Goal: Information Seeking & Learning: Check status

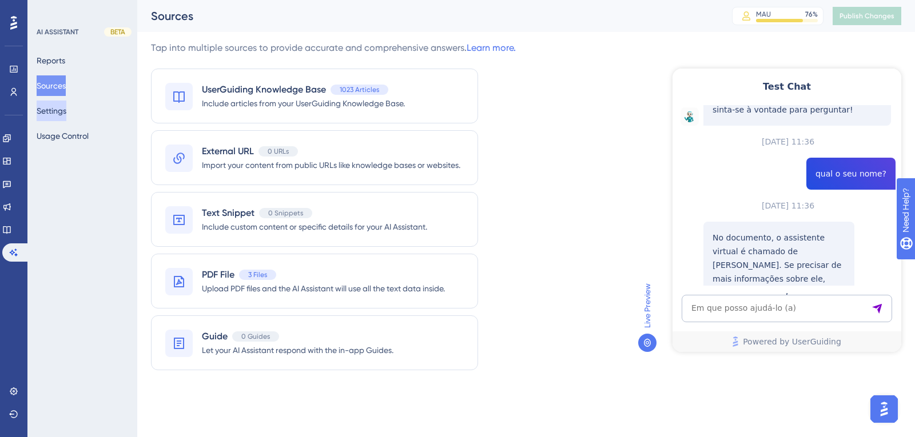
click at [66, 114] on button "Settings" at bounding box center [52, 111] width 30 height 21
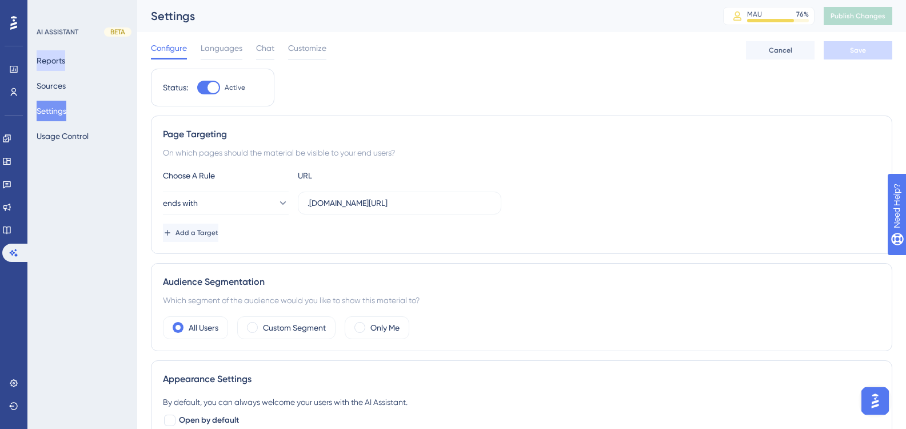
click at [55, 57] on button "Reports" at bounding box center [51, 60] width 29 height 21
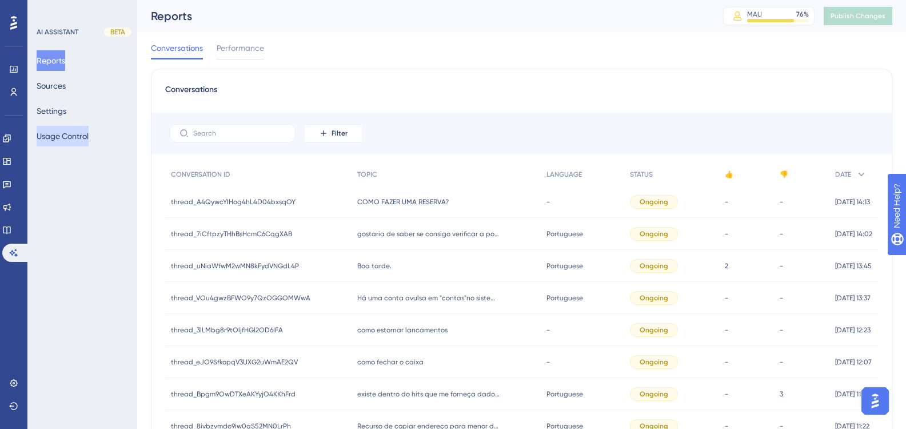
click at [70, 137] on button "Usage Control" at bounding box center [63, 136] width 52 height 21
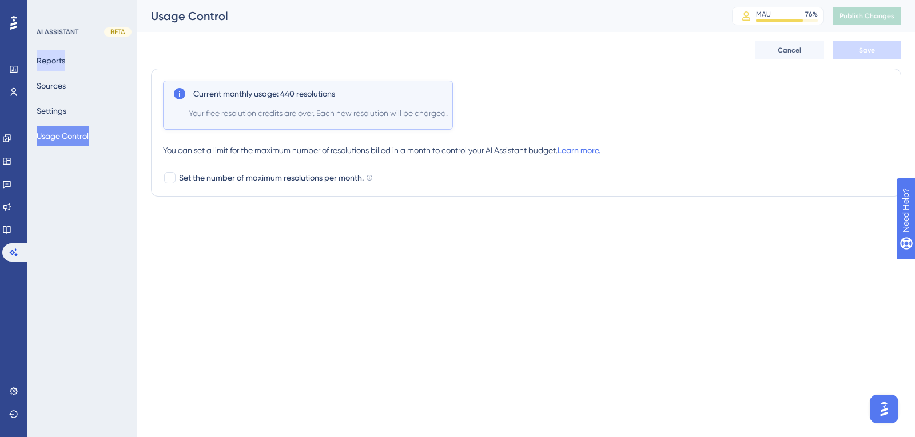
click at [61, 56] on button "Reports" at bounding box center [51, 60] width 29 height 21
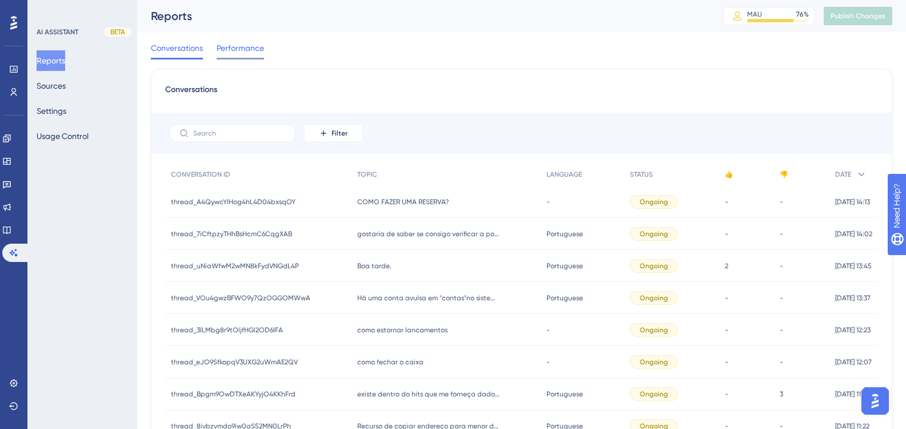
click at [259, 51] on span "Performance" at bounding box center [240, 48] width 47 height 14
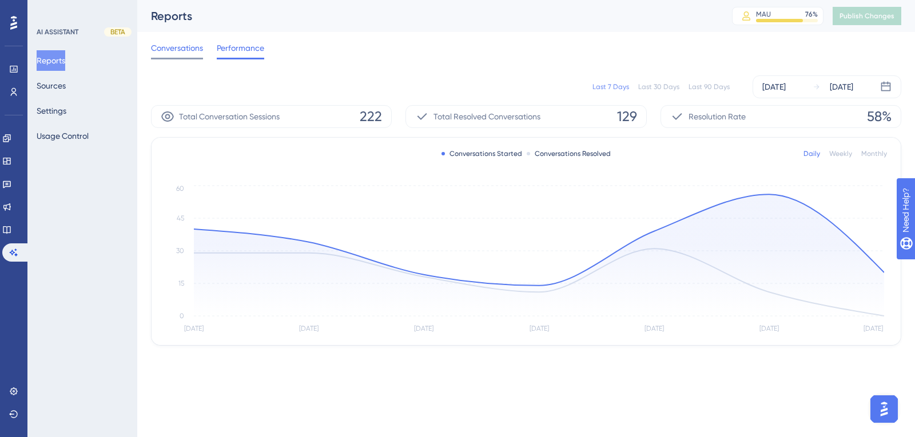
click at [180, 54] on span "Conversations" at bounding box center [177, 48] width 52 height 14
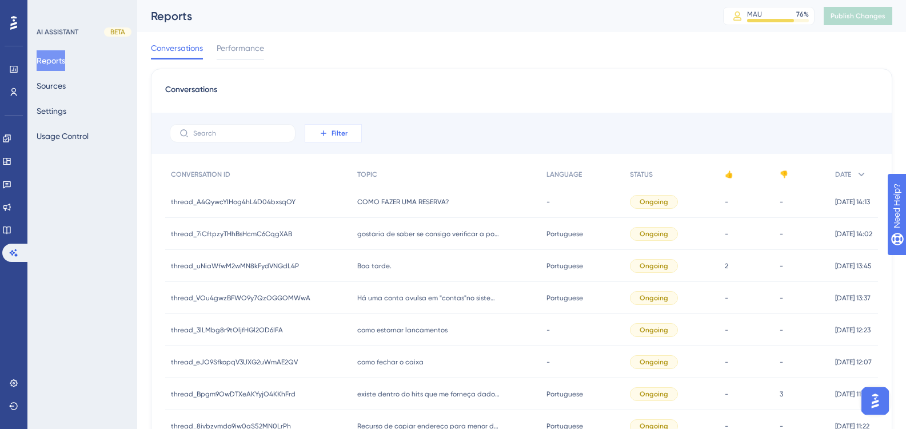
click at [324, 132] on icon at bounding box center [323, 132] width 5 height 5
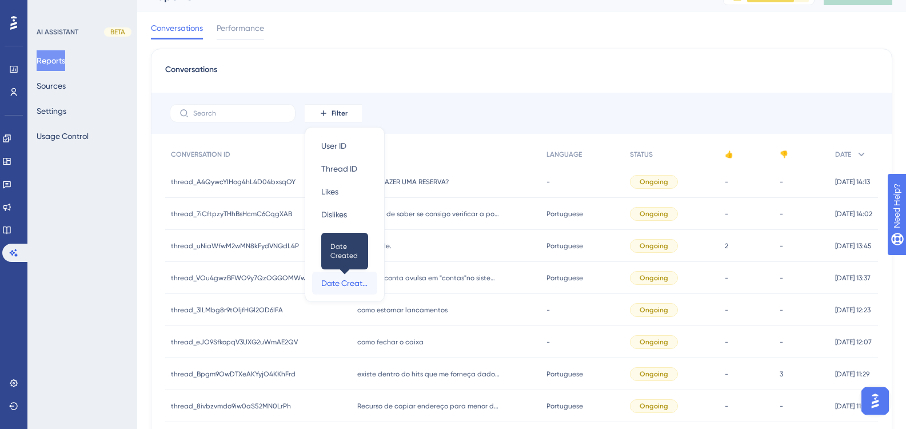
click at [340, 284] on span "Date Created" at bounding box center [344, 283] width 47 height 14
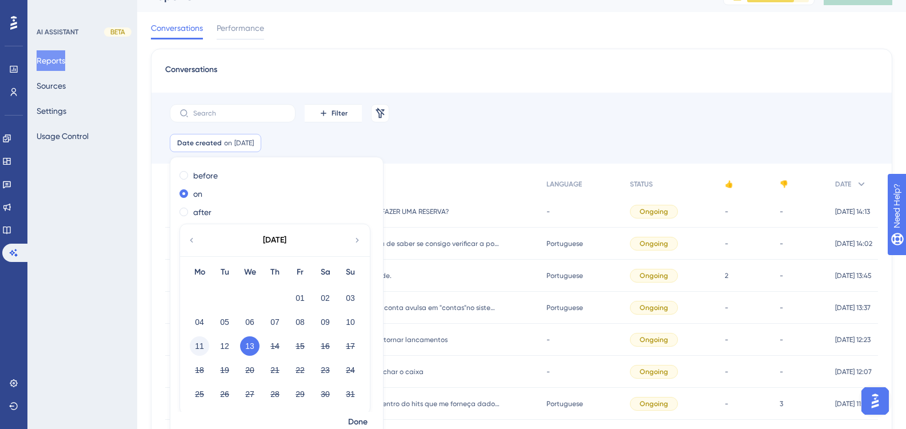
click at [198, 341] on button "11" at bounding box center [199, 345] width 19 height 19
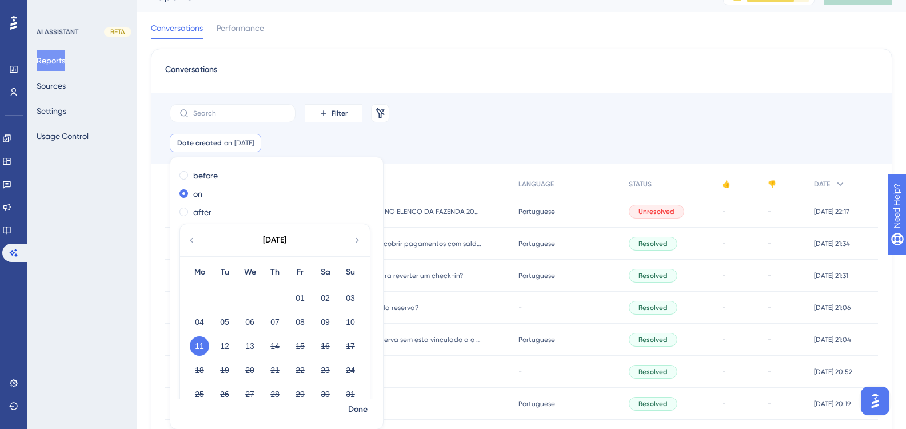
click at [486, 125] on div "Filter Remove Filters" at bounding box center [521, 113] width 740 height 41
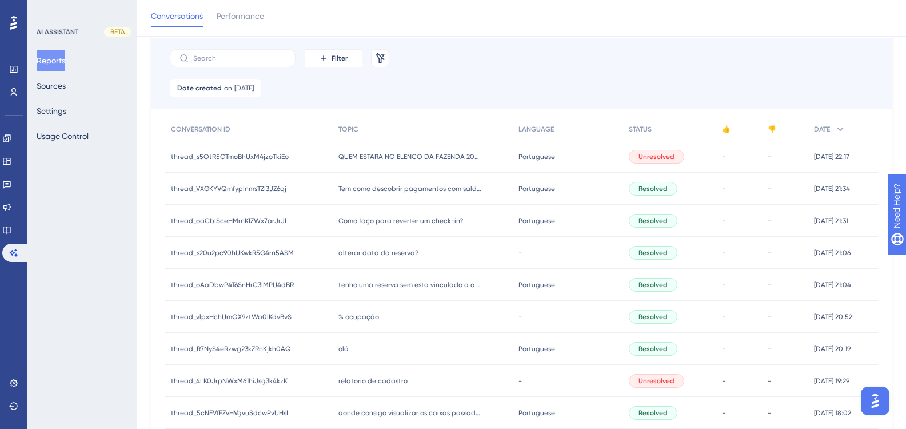
scroll to position [0, 0]
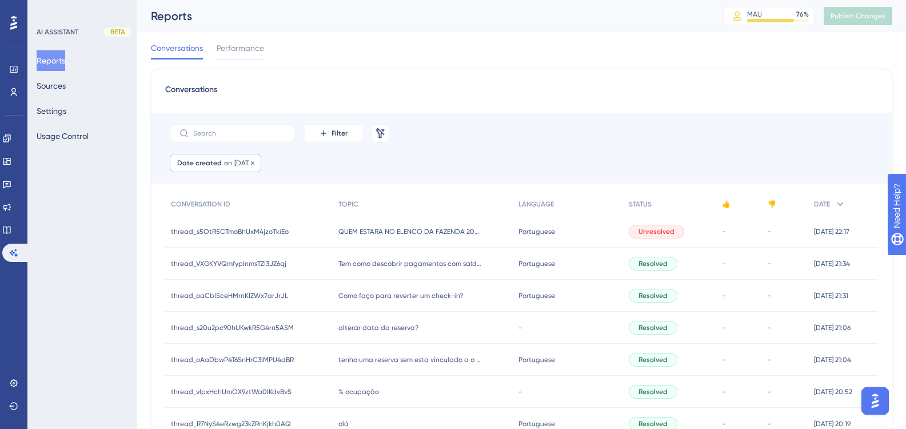
click at [220, 164] on div "Date created on [DATE] [DATE] Remove" at bounding box center [215, 163] width 91 height 18
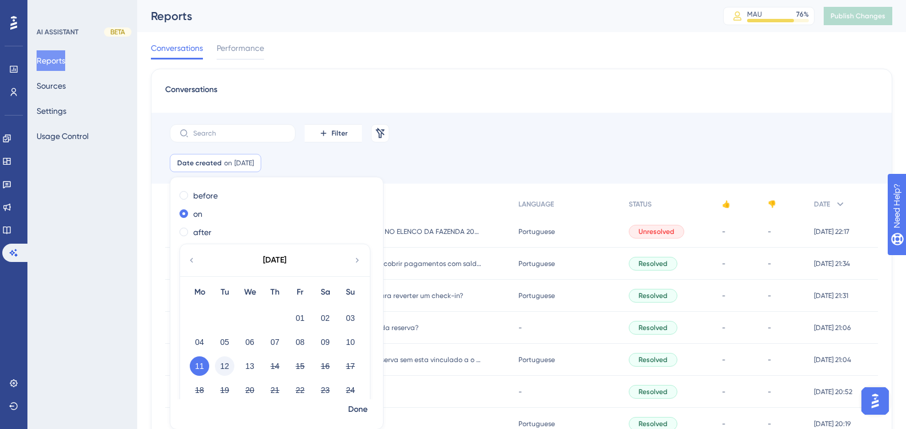
click at [226, 366] on button "12" at bounding box center [224, 365] width 19 height 19
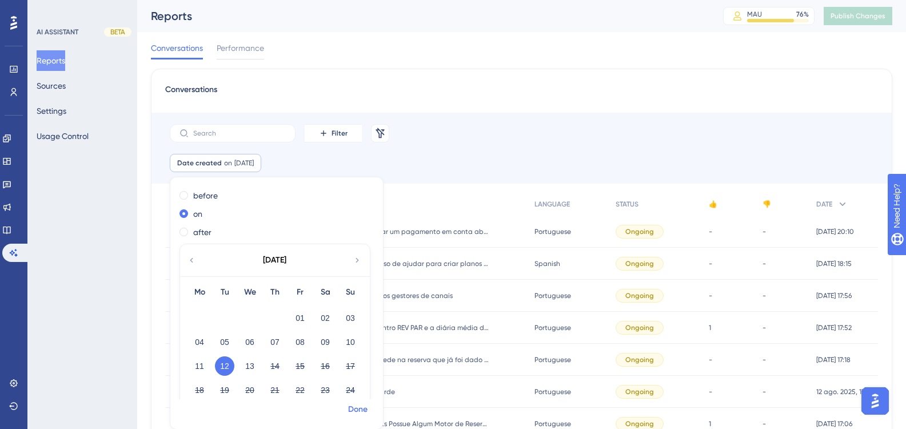
click at [364, 409] on span "Done" at bounding box center [357, 409] width 19 height 14
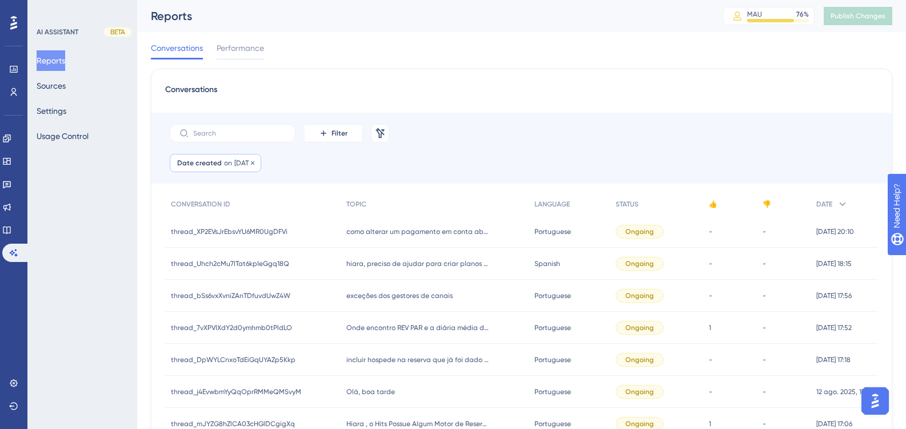
click at [247, 166] on span "[DATE]" at bounding box center [243, 162] width 19 height 9
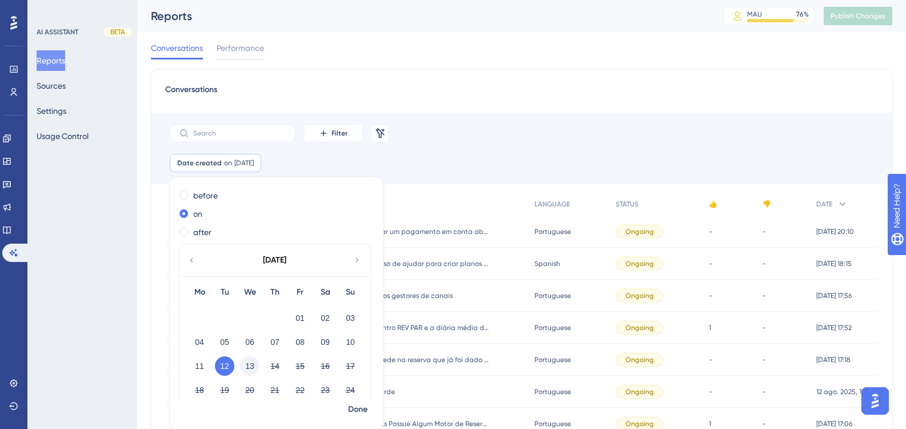
click at [246, 362] on button "13" at bounding box center [249, 365] width 19 height 19
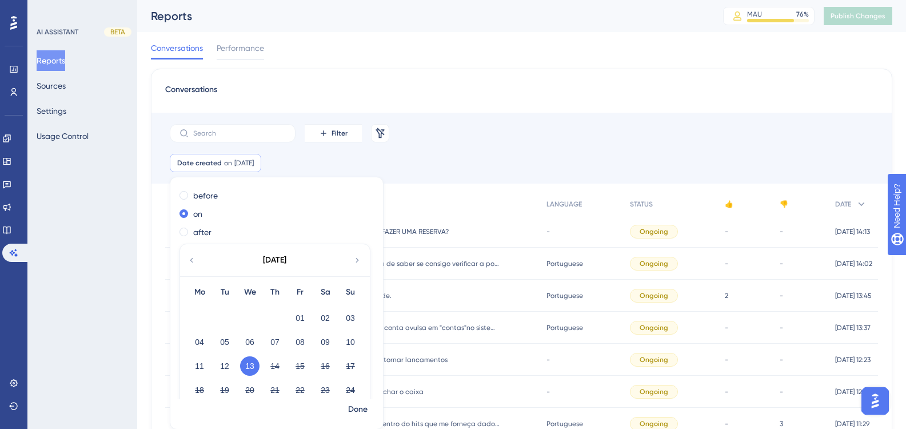
drag, startPoint x: 572, startPoint y: 91, endPoint x: 340, endPoint y: 282, distance: 301.3
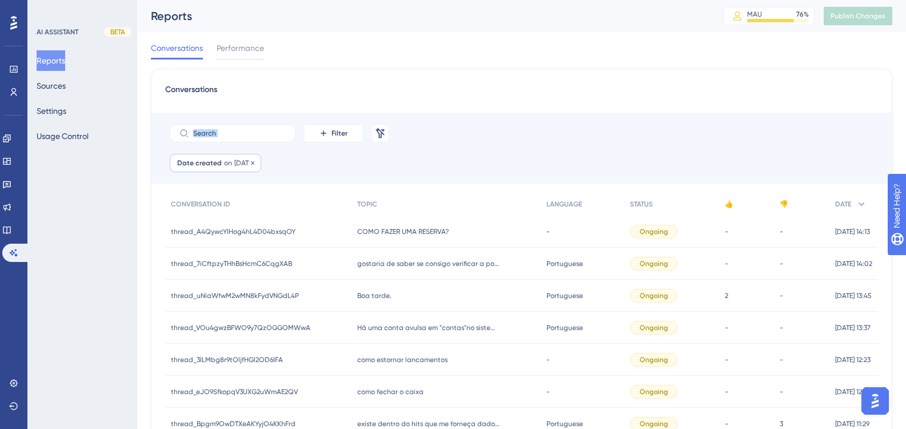
click at [234, 166] on span "[DATE]" at bounding box center [243, 162] width 19 height 9
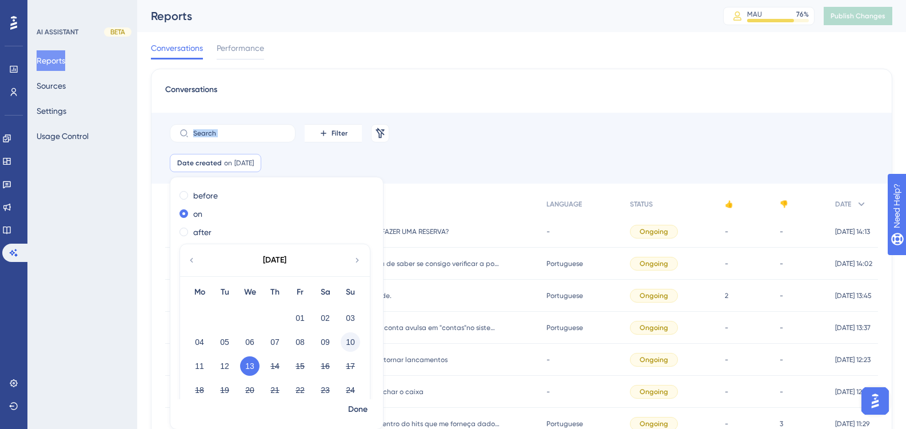
click at [349, 348] on button "10" at bounding box center [350, 341] width 19 height 19
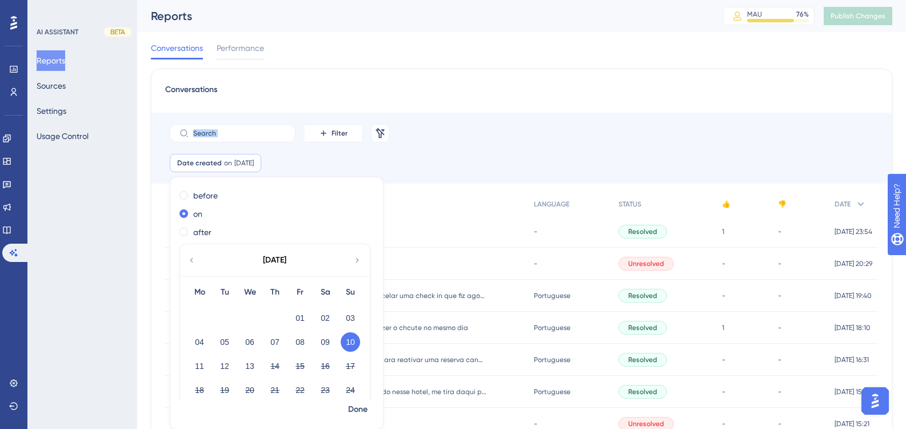
click at [532, 97] on div "Conversations" at bounding box center [521, 93] width 713 height 21
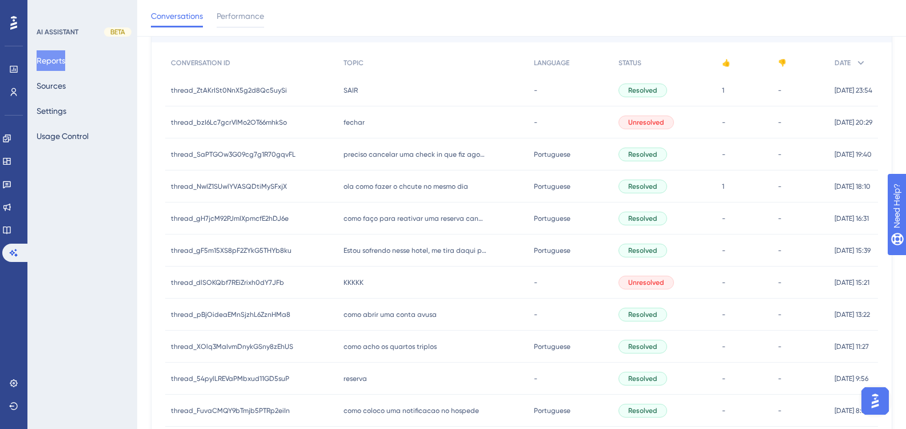
scroll to position [75, 0]
